Goal: Transaction & Acquisition: Obtain resource

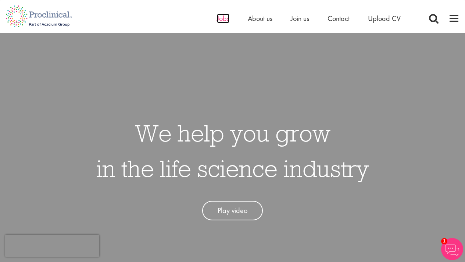
click at [222, 21] on span "Jobs" at bounding box center [223, 19] width 13 height 10
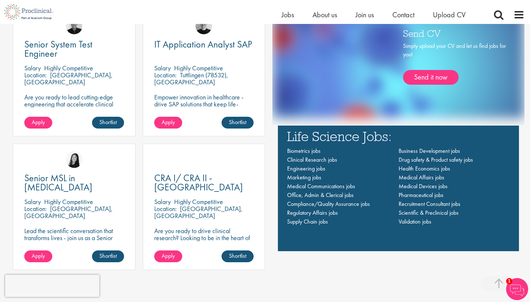
scroll to position [483, 0]
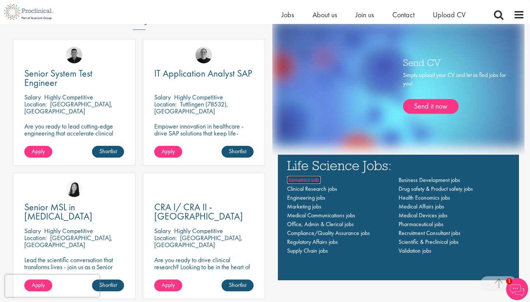
click at [302, 181] on span "Biometrics jobs" at bounding box center [303, 180] width 33 height 8
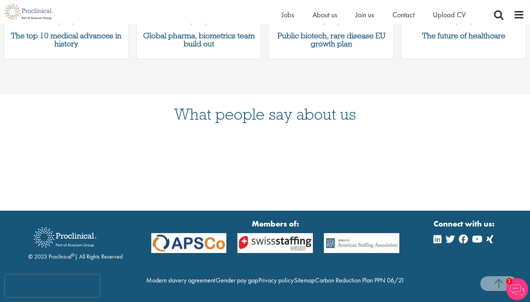
scroll to position [737, 0]
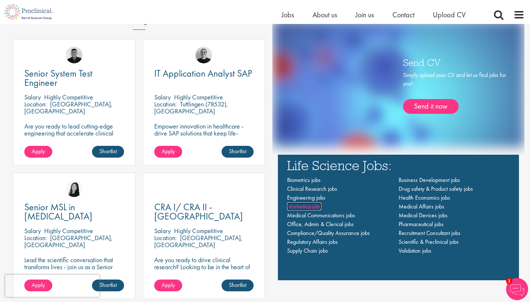
click at [304, 205] on span "Marketing jobs" at bounding box center [304, 206] width 34 height 8
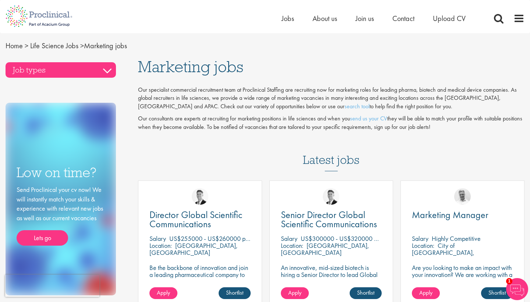
click at [85, 70] on h3 "Job types" at bounding box center [61, 69] width 110 height 15
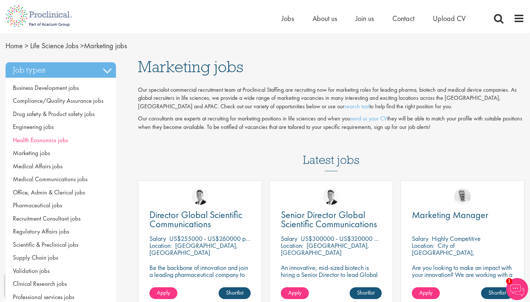
click at [51, 136] on span "Health Economics jobs" at bounding box center [40, 140] width 55 height 8
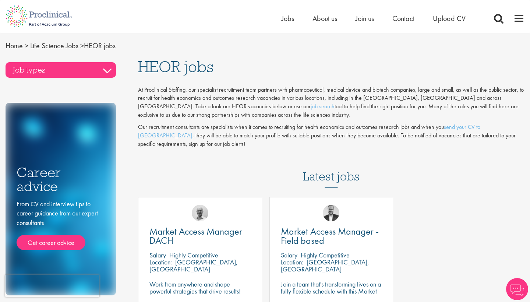
click at [63, 64] on h3 "Job types" at bounding box center [61, 69] width 110 height 15
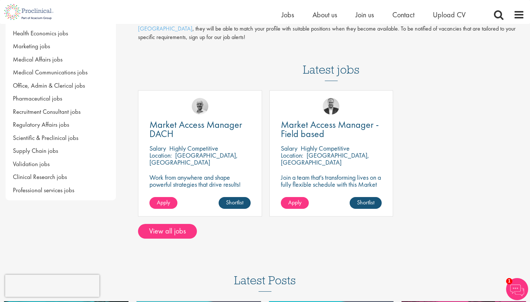
scroll to position [96, 0]
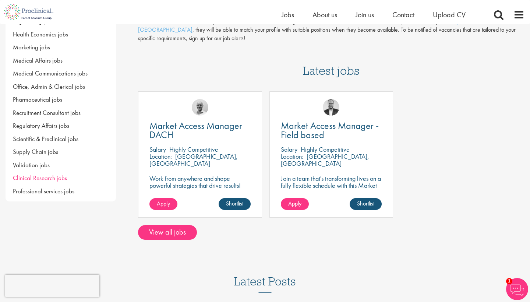
click at [51, 174] on span "Clinical Research jobs" at bounding box center [40, 178] width 54 height 8
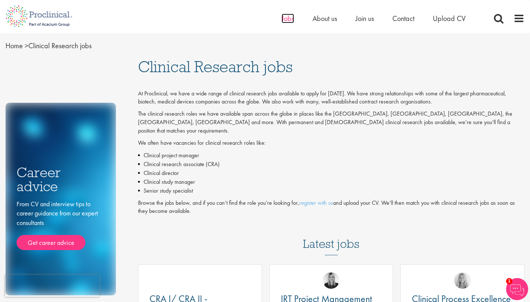
click at [286, 22] on span "Jobs" at bounding box center [287, 19] width 13 height 10
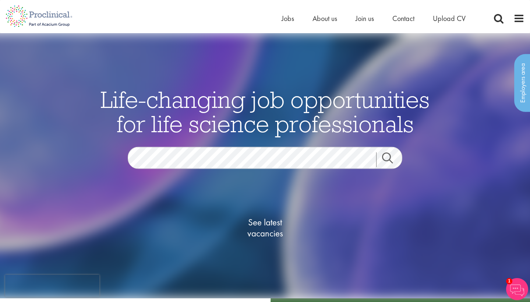
click at [262, 224] on span "See latest vacancies" at bounding box center [265, 228] width 74 height 22
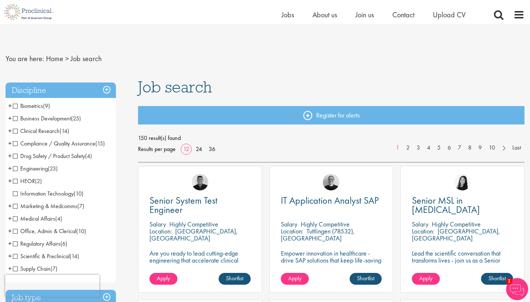
scroll to position [14, 0]
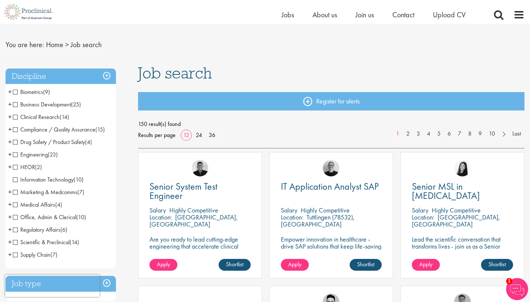
click at [52, 238] on span "Scientific & Preclinical" at bounding box center [41, 242] width 57 height 8
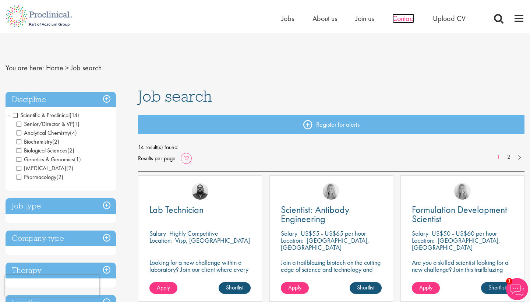
click at [405, 17] on span "Contact" at bounding box center [403, 19] width 22 height 10
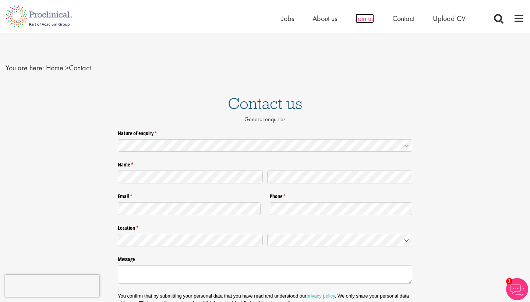
click at [359, 19] on span "Join us" at bounding box center [364, 19] width 18 height 10
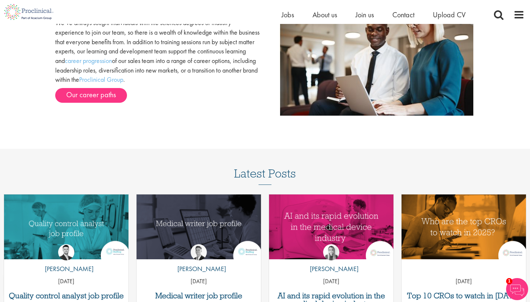
scroll to position [792, 0]
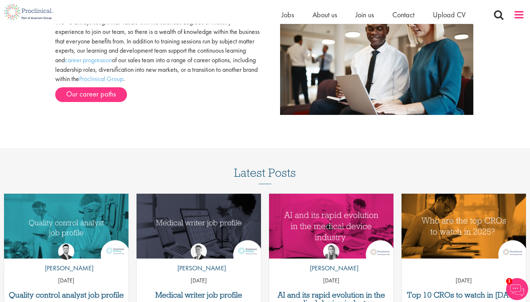
click at [517, 13] on span at bounding box center [518, 14] width 11 height 11
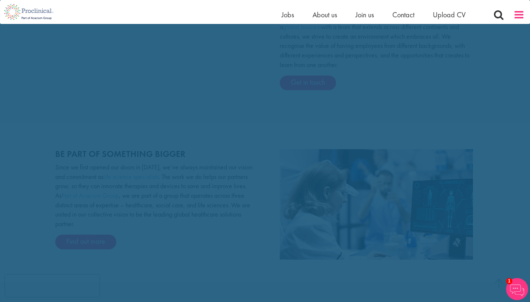
scroll to position [0, 0]
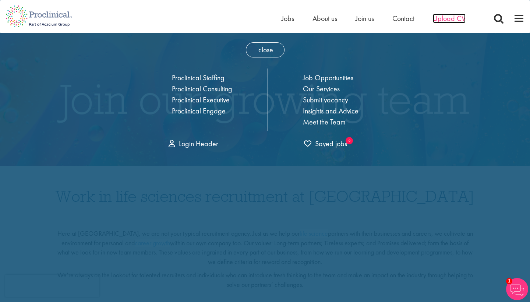
click at [450, 16] on span "Upload CV" at bounding box center [449, 19] width 33 height 10
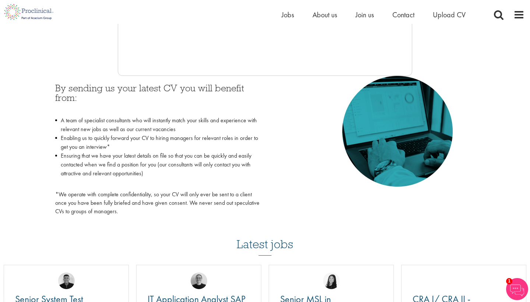
scroll to position [275, 0]
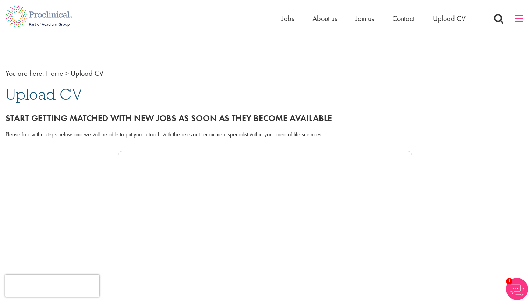
click at [518, 18] on span at bounding box center [518, 18] width 11 height 11
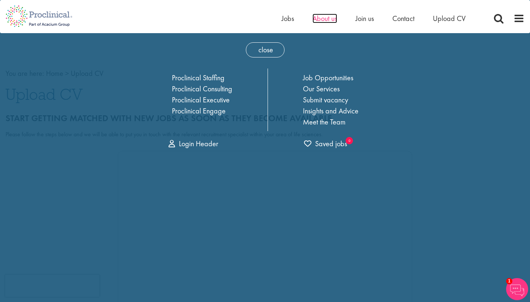
click at [329, 21] on span "About us" at bounding box center [324, 19] width 25 height 10
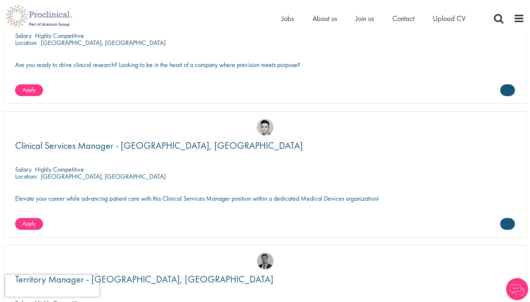
scroll to position [1628, 0]
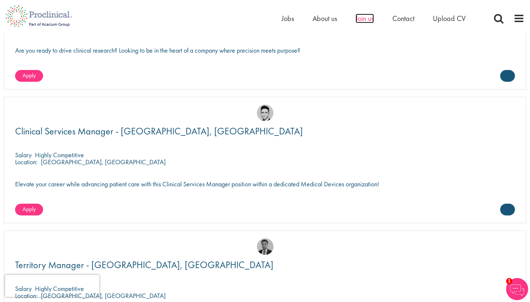
click at [363, 19] on span "Join us" at bounding box center [364, 19] width 18 height 10
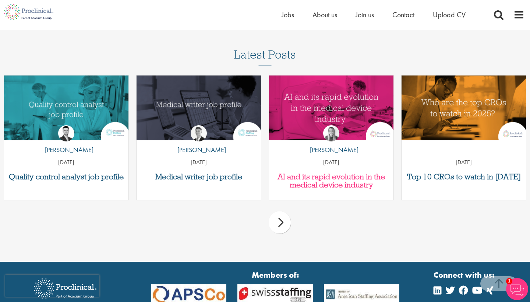
scroll to position [900, 0]
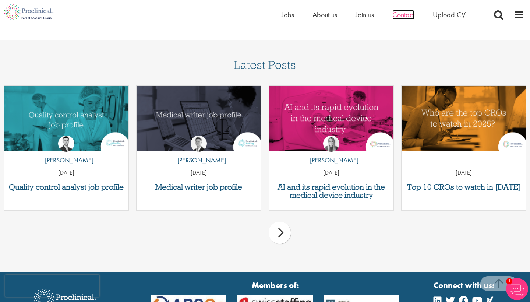
click at [403, 17] on span "Contact" at bounding box center [403, 15] width 22 height 10
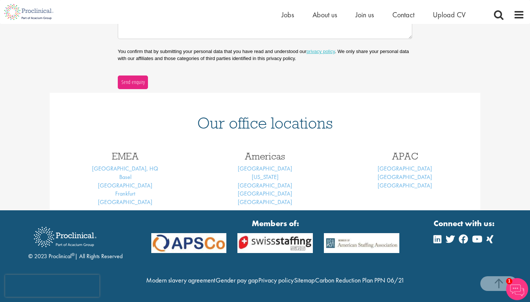
scroll to position [247, 0]
